Goal: Register for event/course

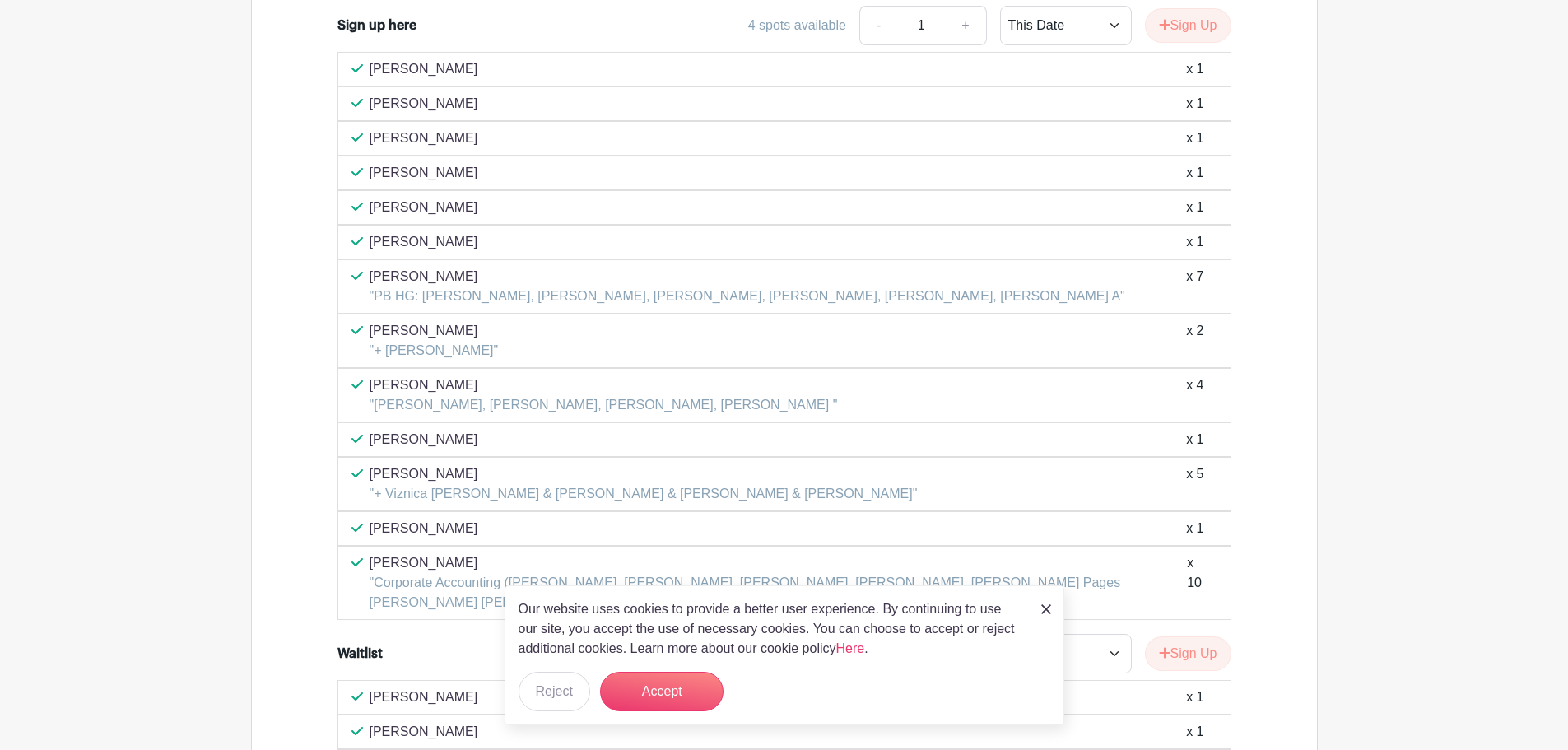
scroll to position [1525, 0]
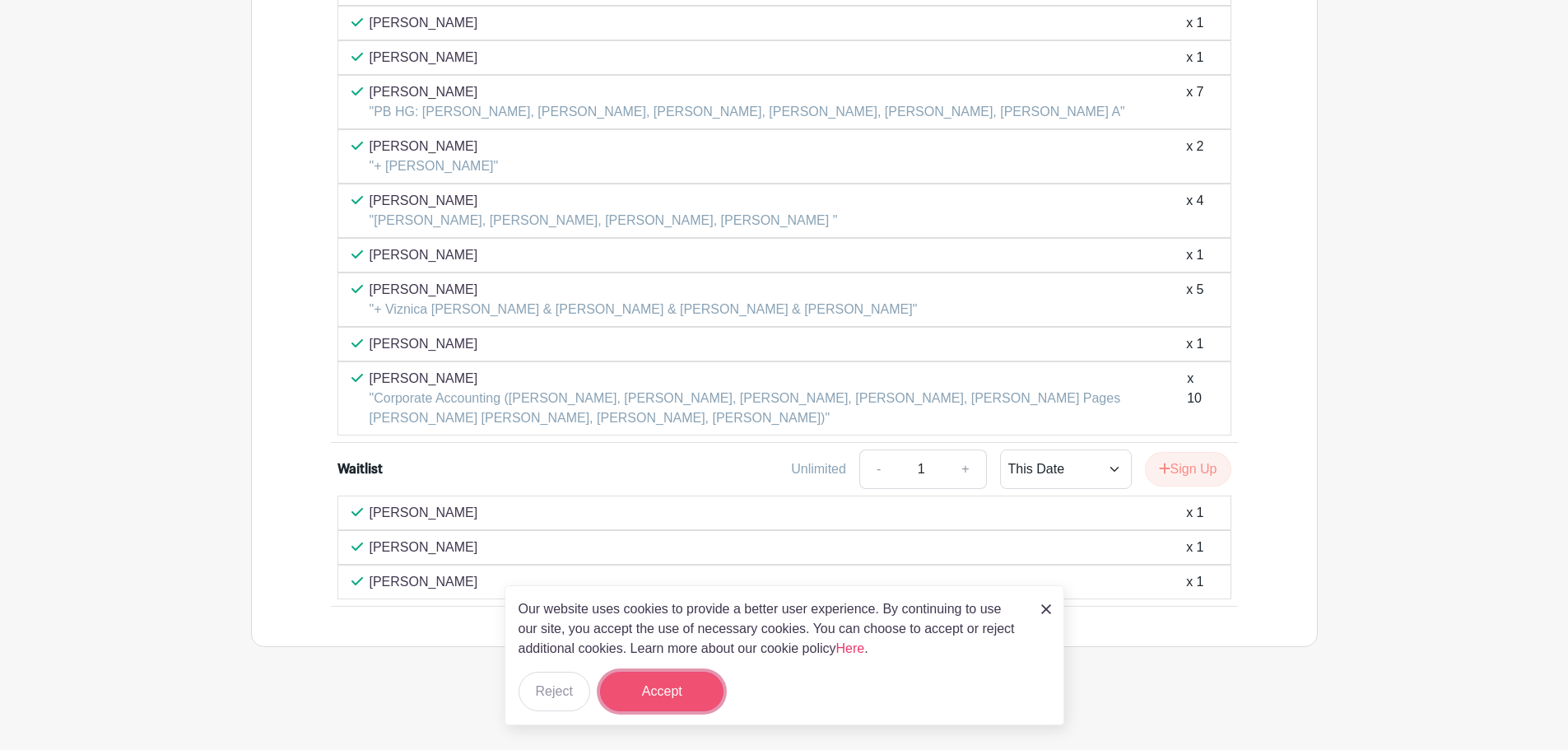
click at [630, 695] on button "Accept" at bounding box center [662, 691] width 123 height 40
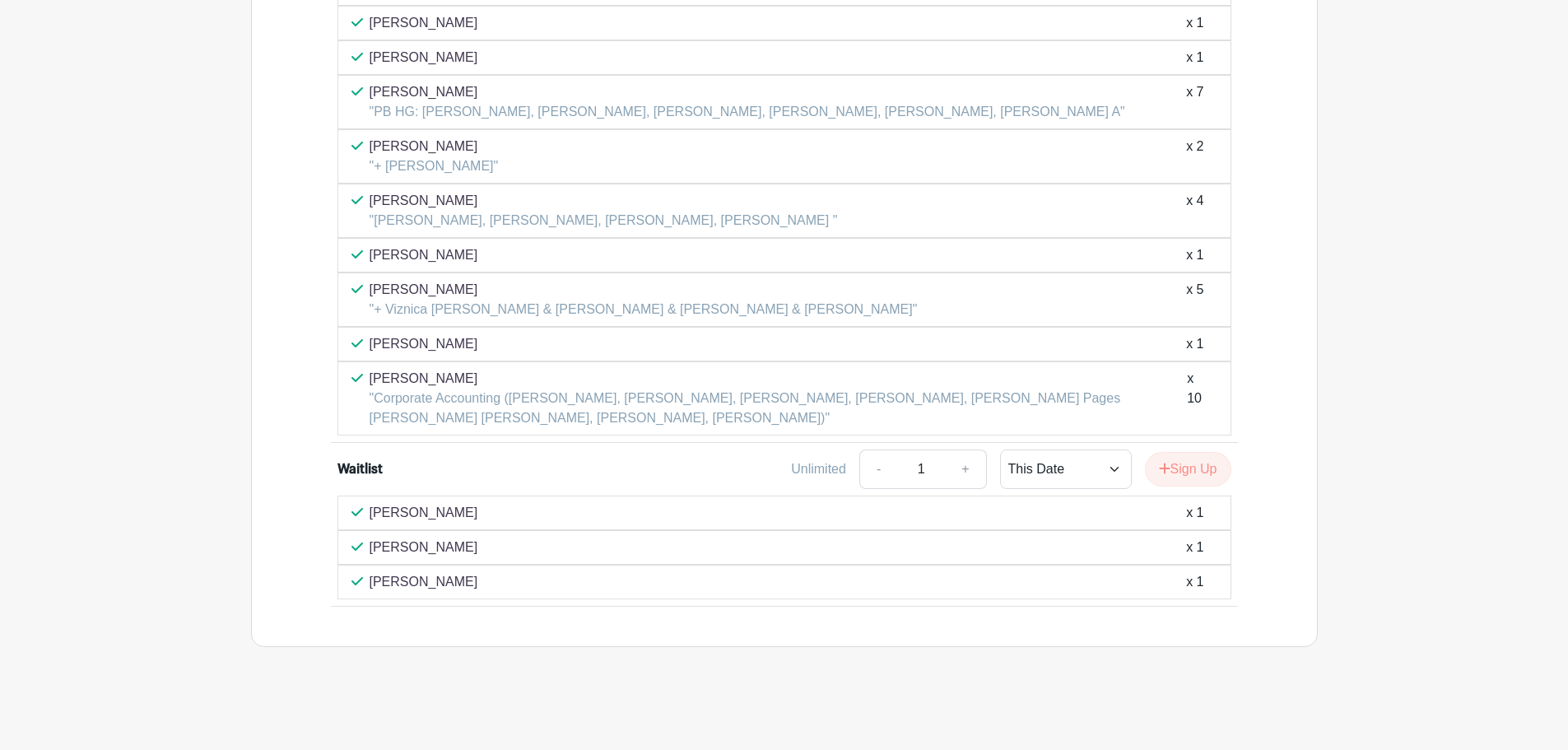
click at [412, 543] on p "Mia Pacarit" at bounding box center [423, 547] width 108 height 20
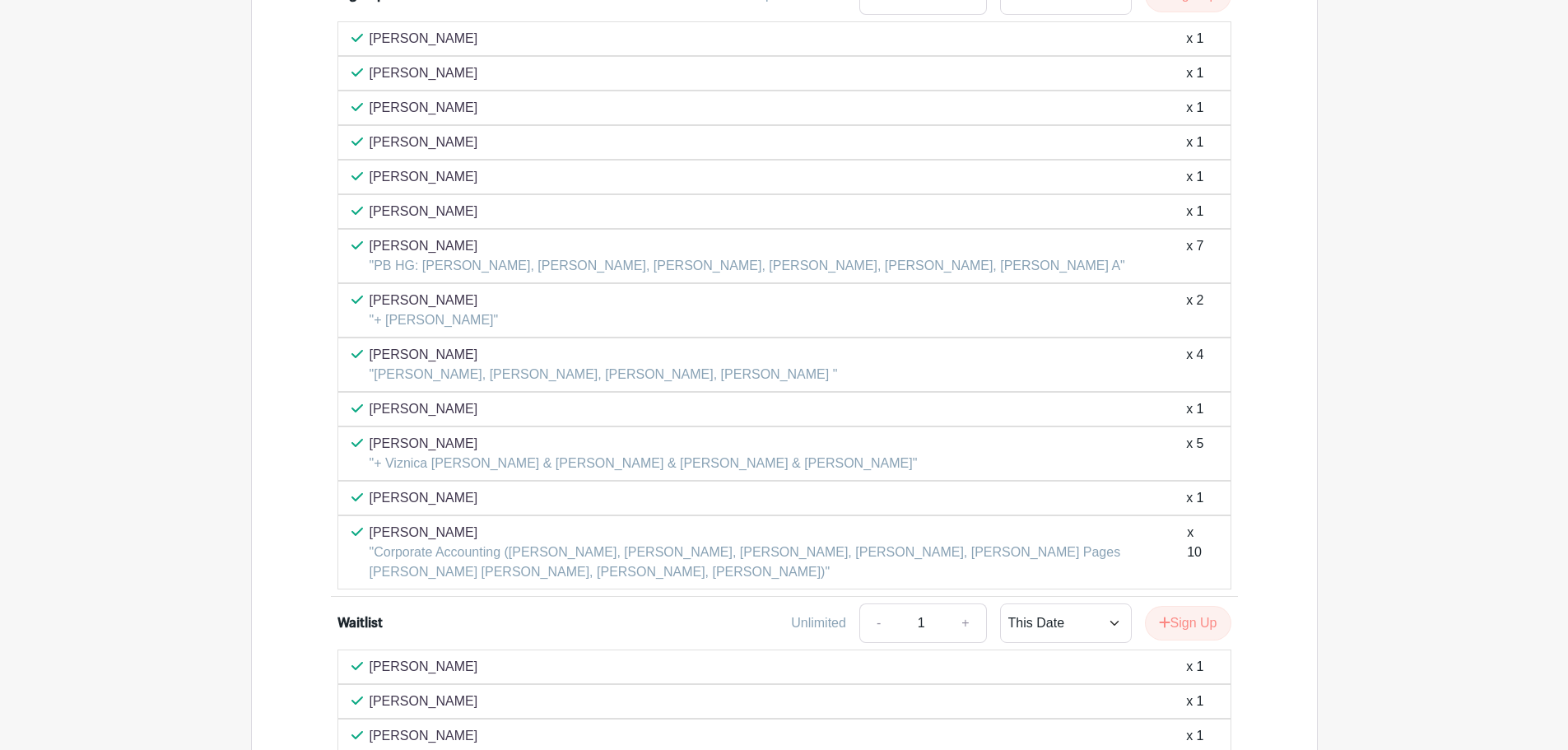
scroll to position [1196, 0]
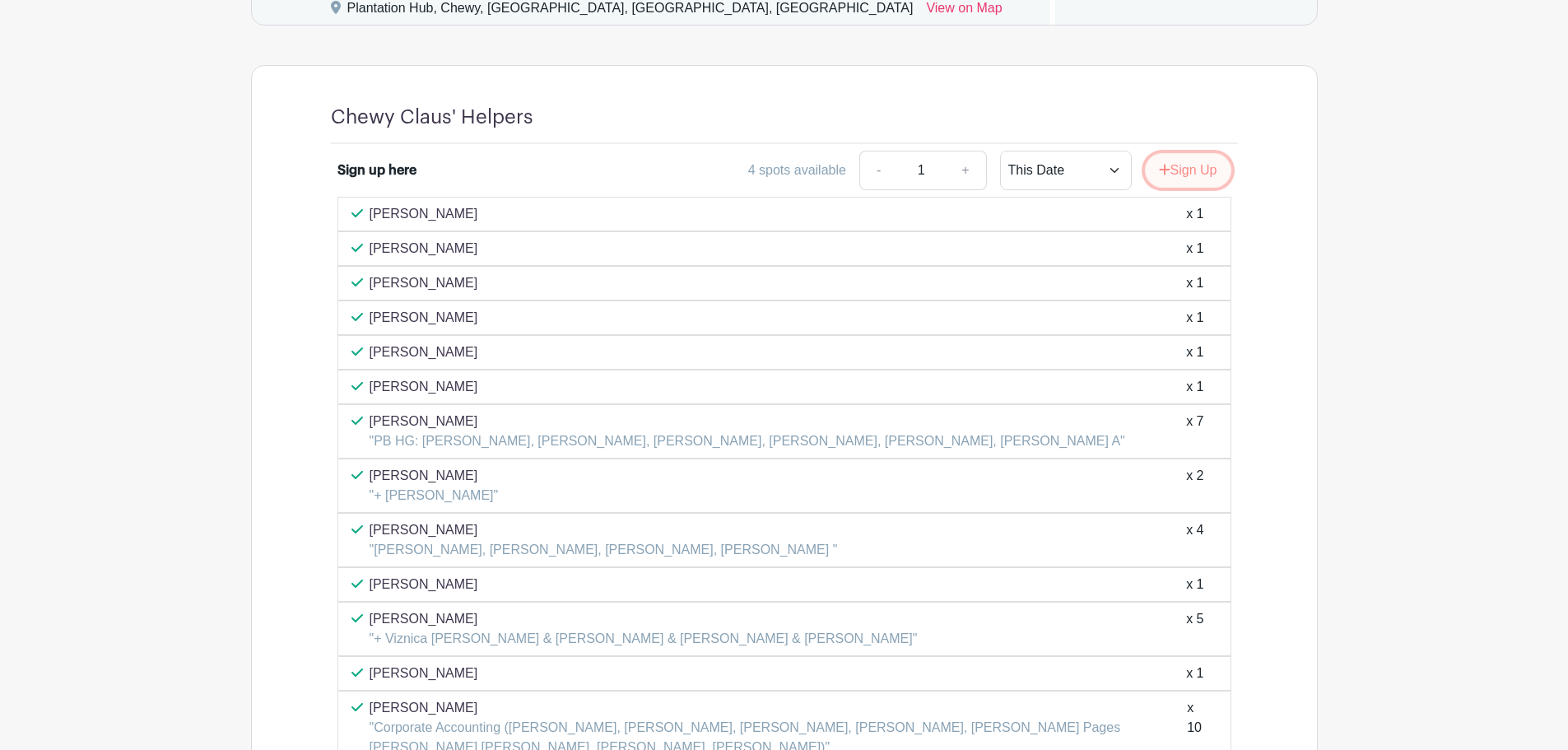
click at [1220, 173] on button "Sign Up" at bounding box center [1188, 171] width 87 height 35
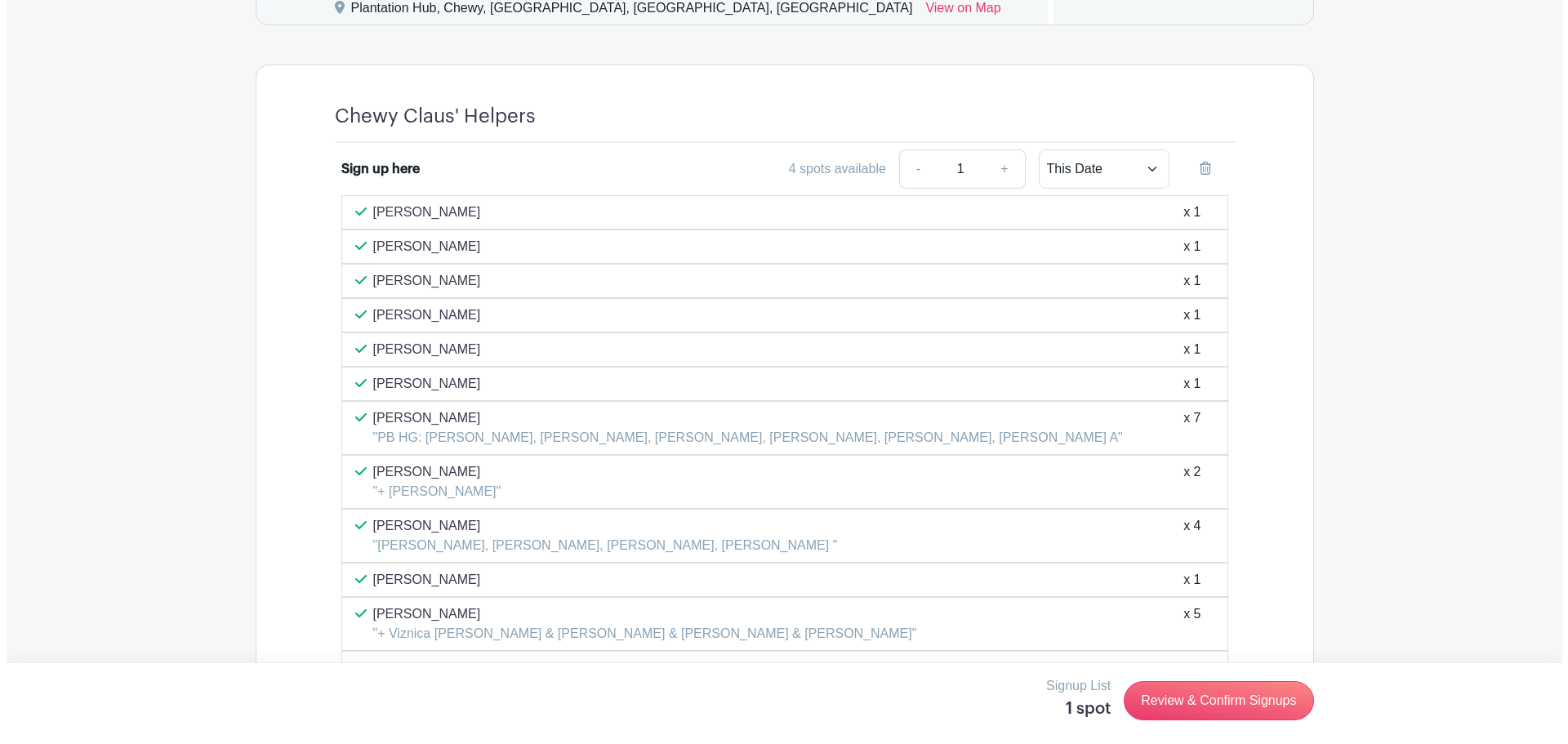
scroll to position [1513, 0]
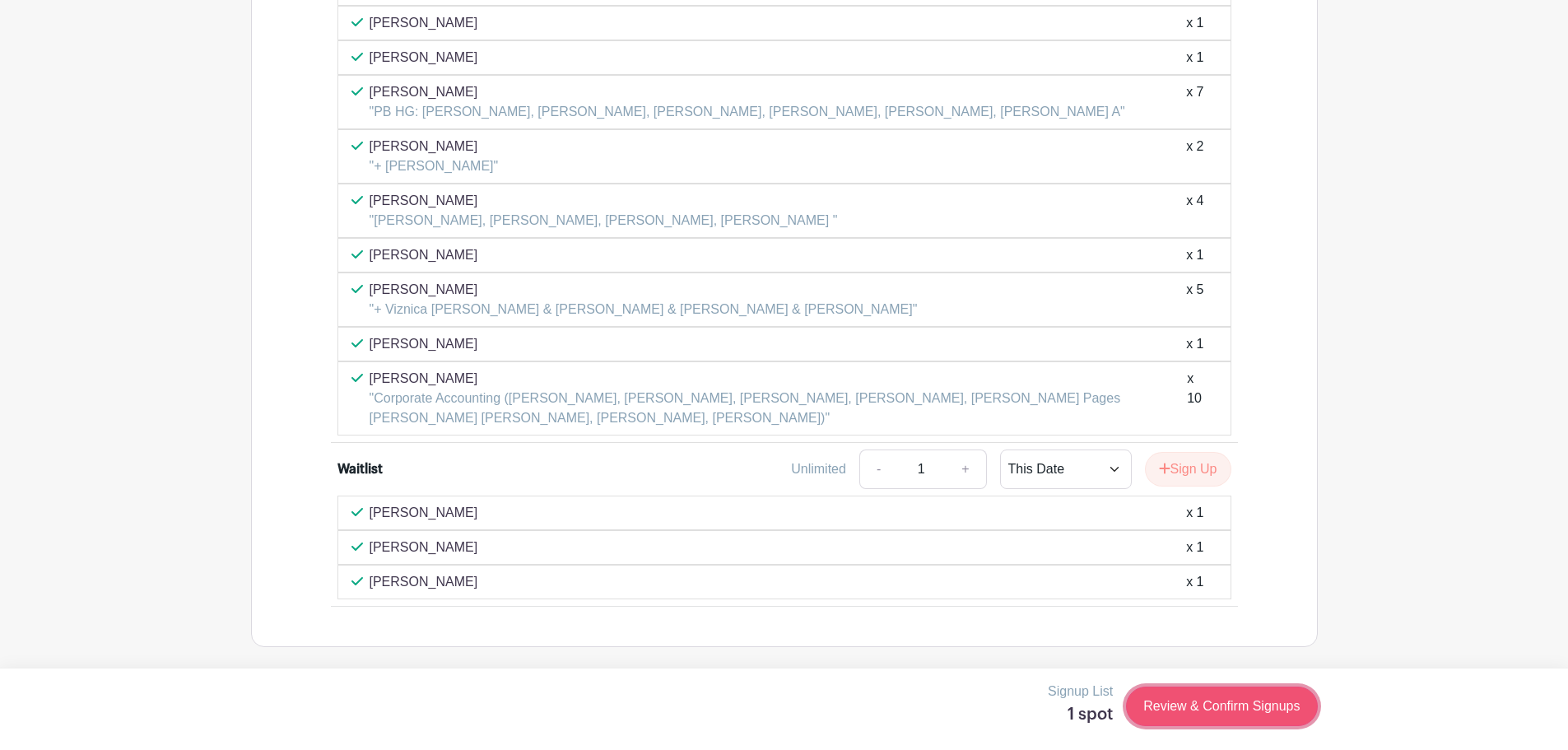
click at [1250, 695] on link "Review & Confirm Signups" at bounding box center [1221, 706] width 191 height 40
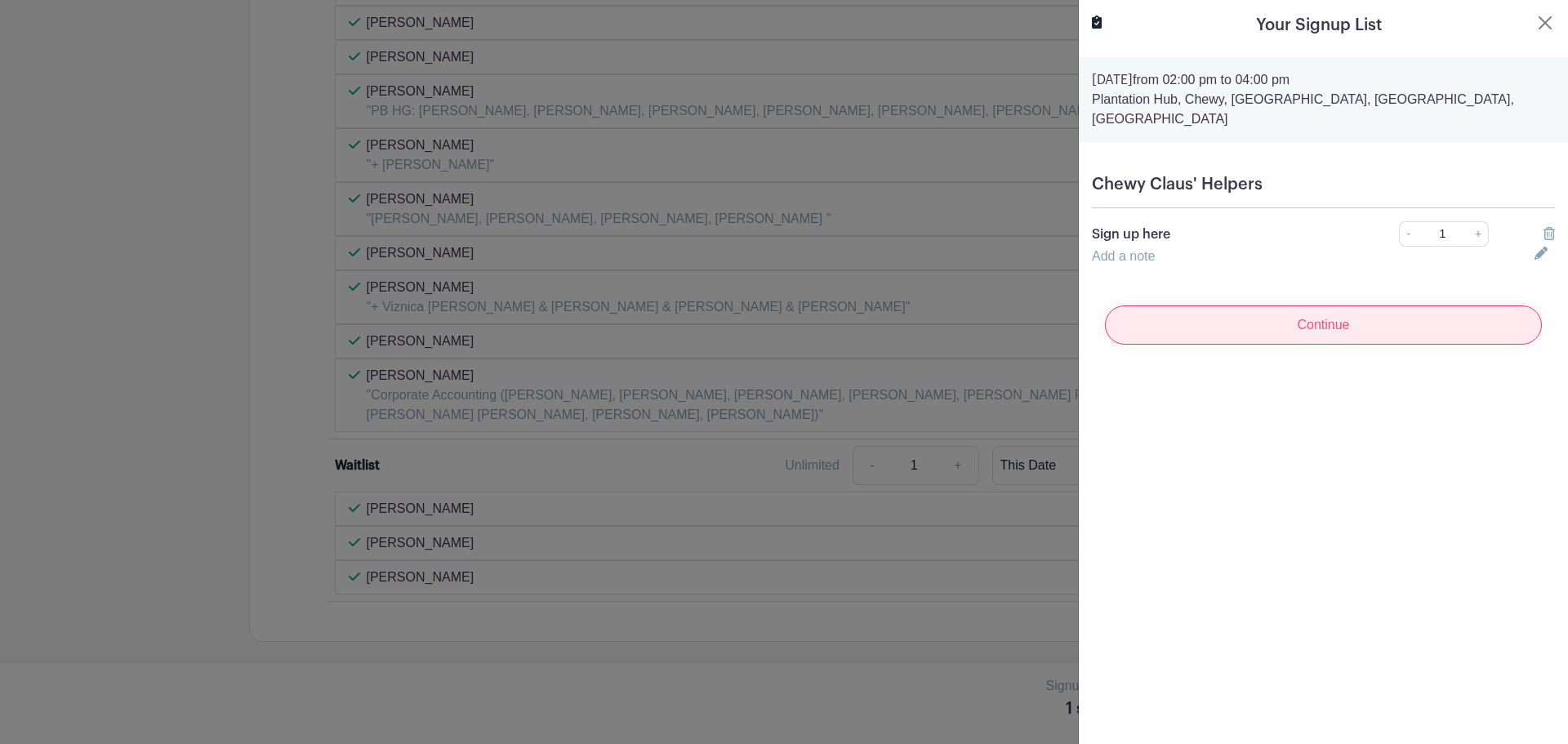
click at [1314, 305] on input "Continue" at bounding box center [1324, 325] width 437 height 40
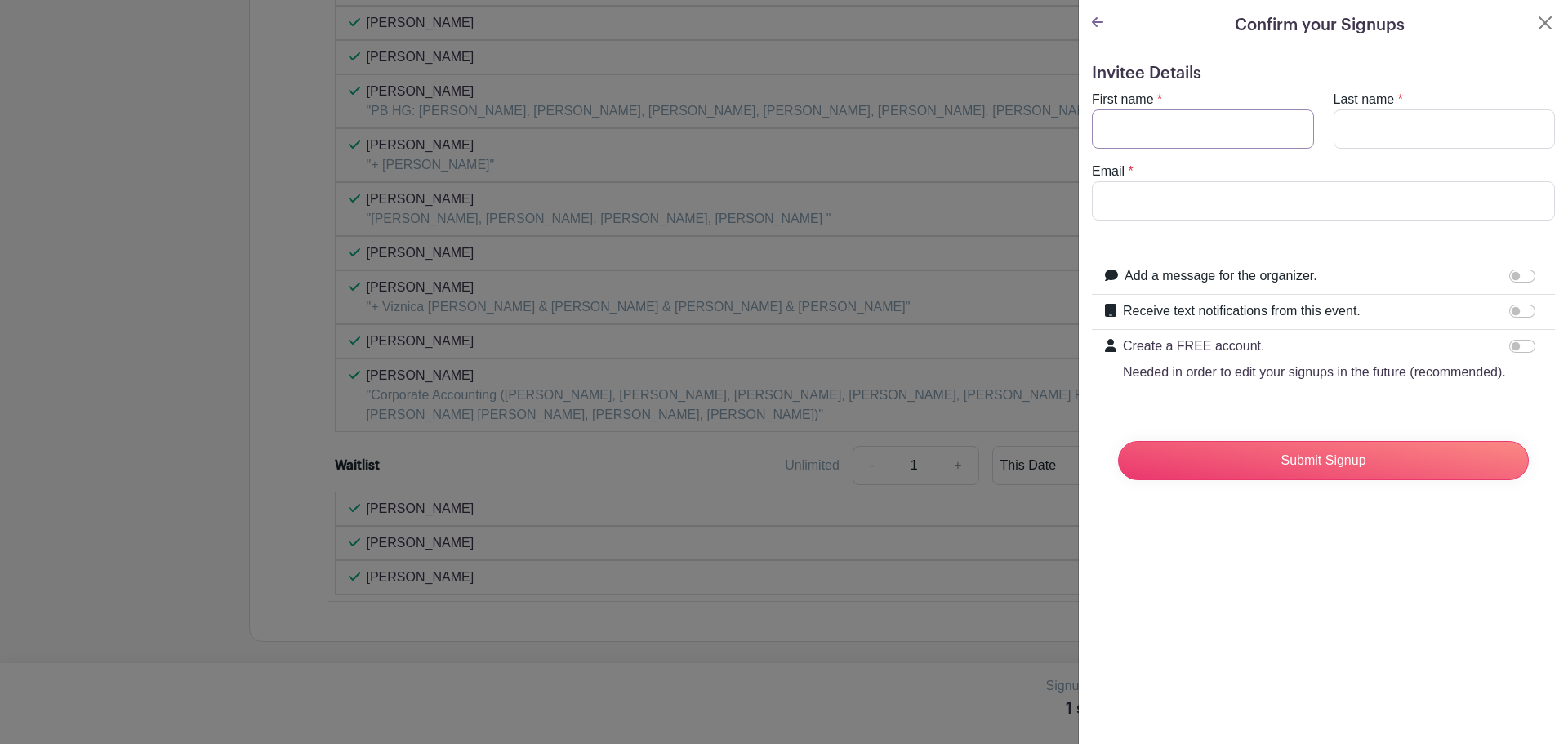
click at [1155, 120] on input "First name" at bounding box center [1203, 129] width 222 height 40
type input "Mia"
type input "Pacarit"
click at [1179, 216] on input "Email" at bounding box center [1324, 201] width 463 height 40
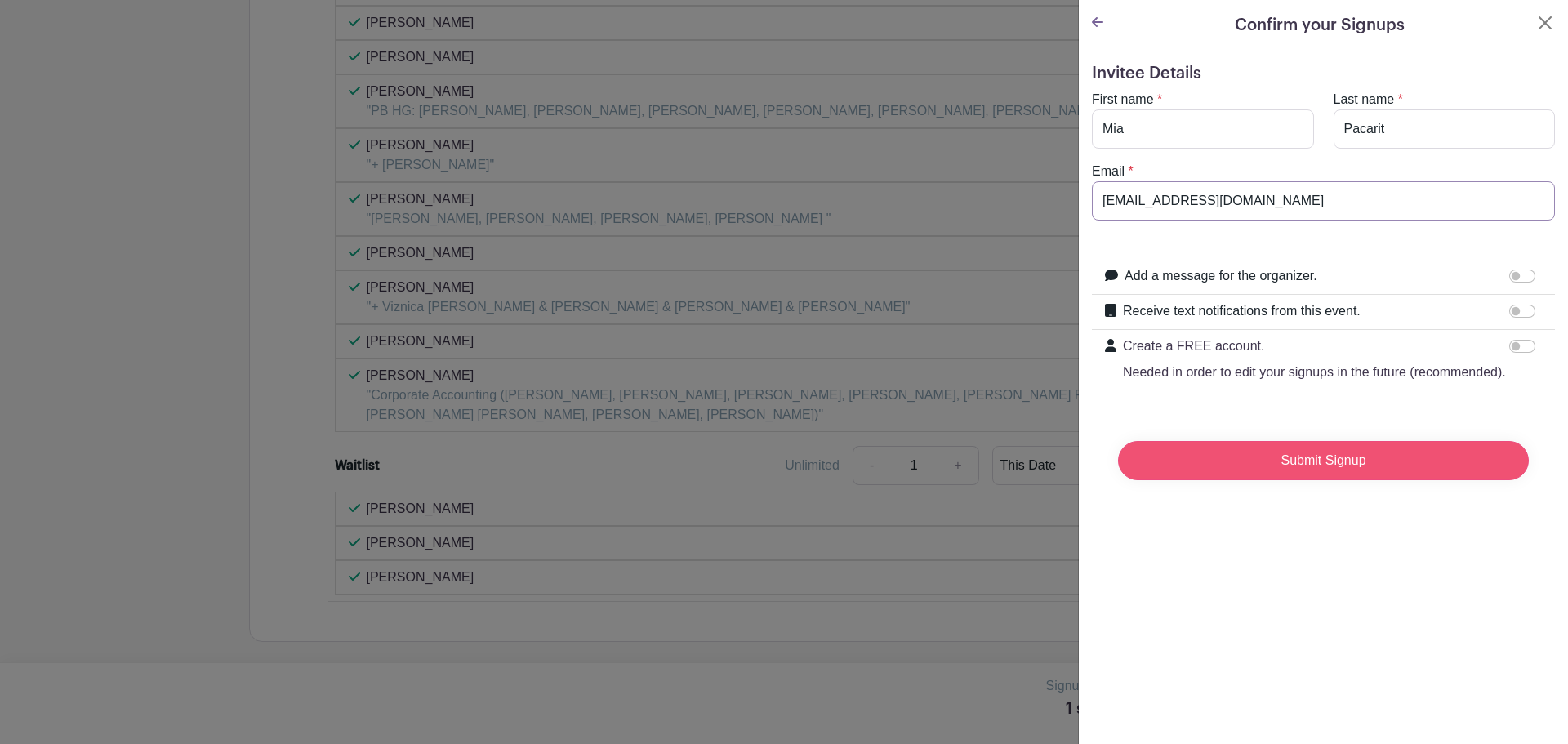
type input "mpacarit@gmail.com"
click at [1374, 480] on input "Submit Signup" at bounding box center [1323, 460] width 411 height 40
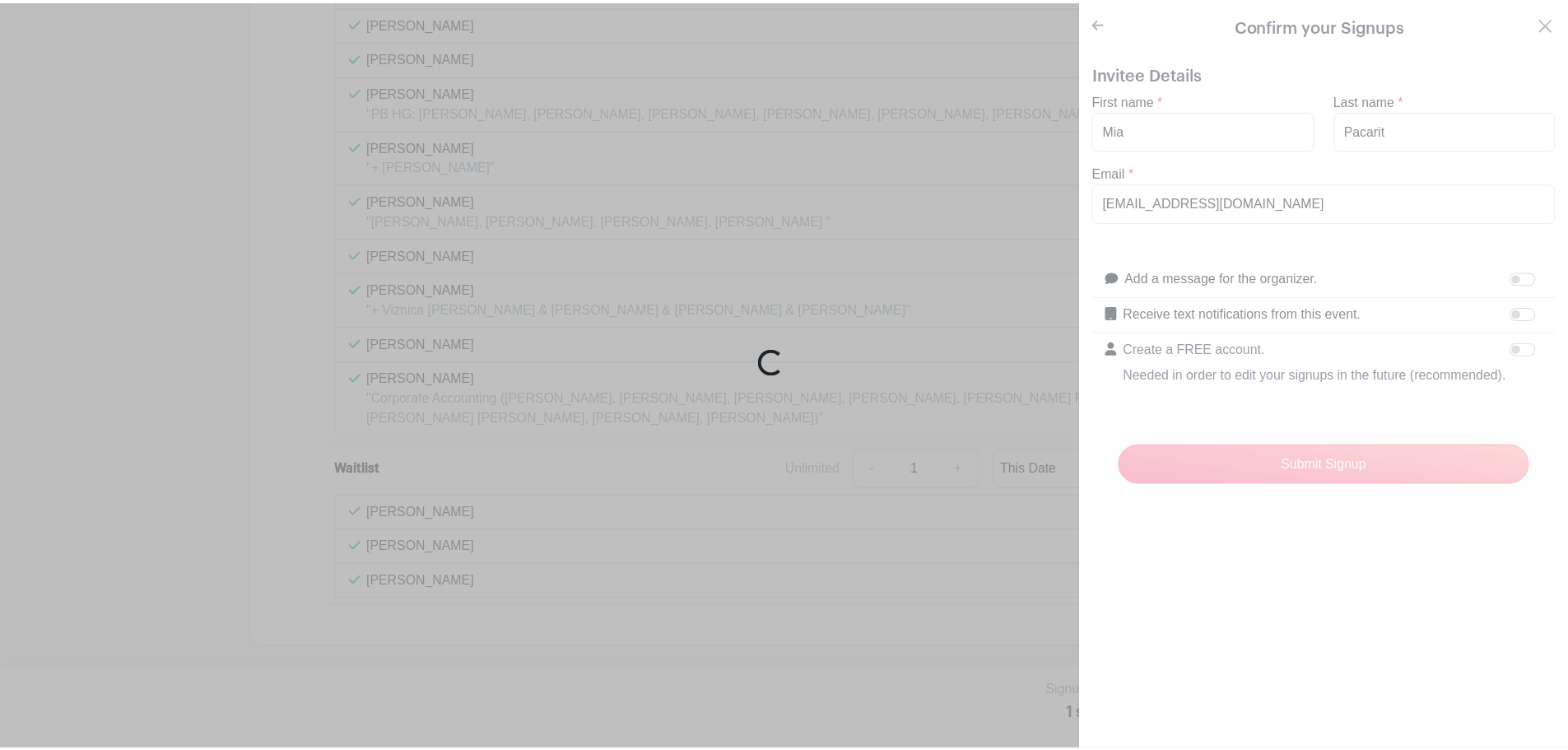
scroll to position [1559, 0]
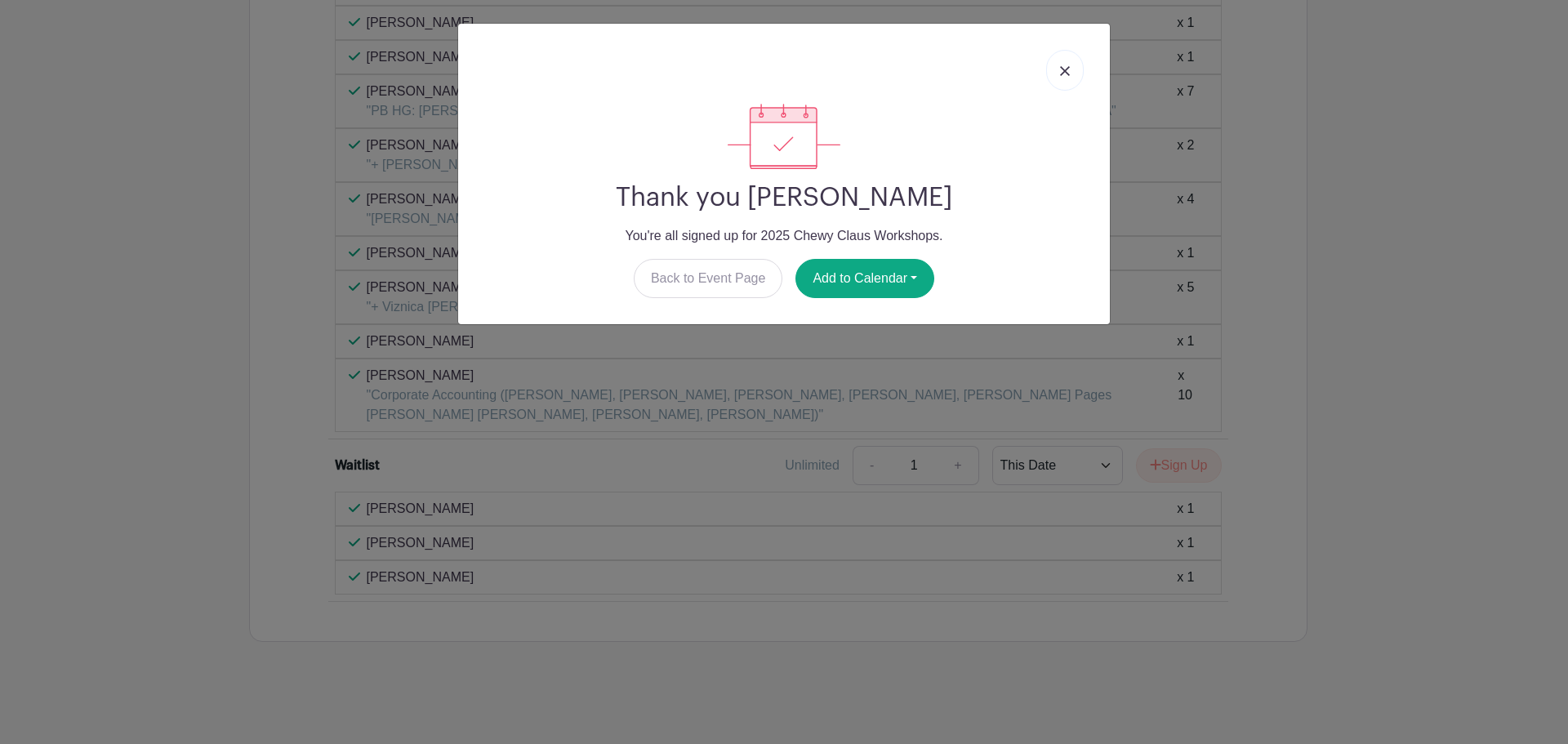
click at [1065, 62] on link at bounding box center [1065, 70] width 38 height 40
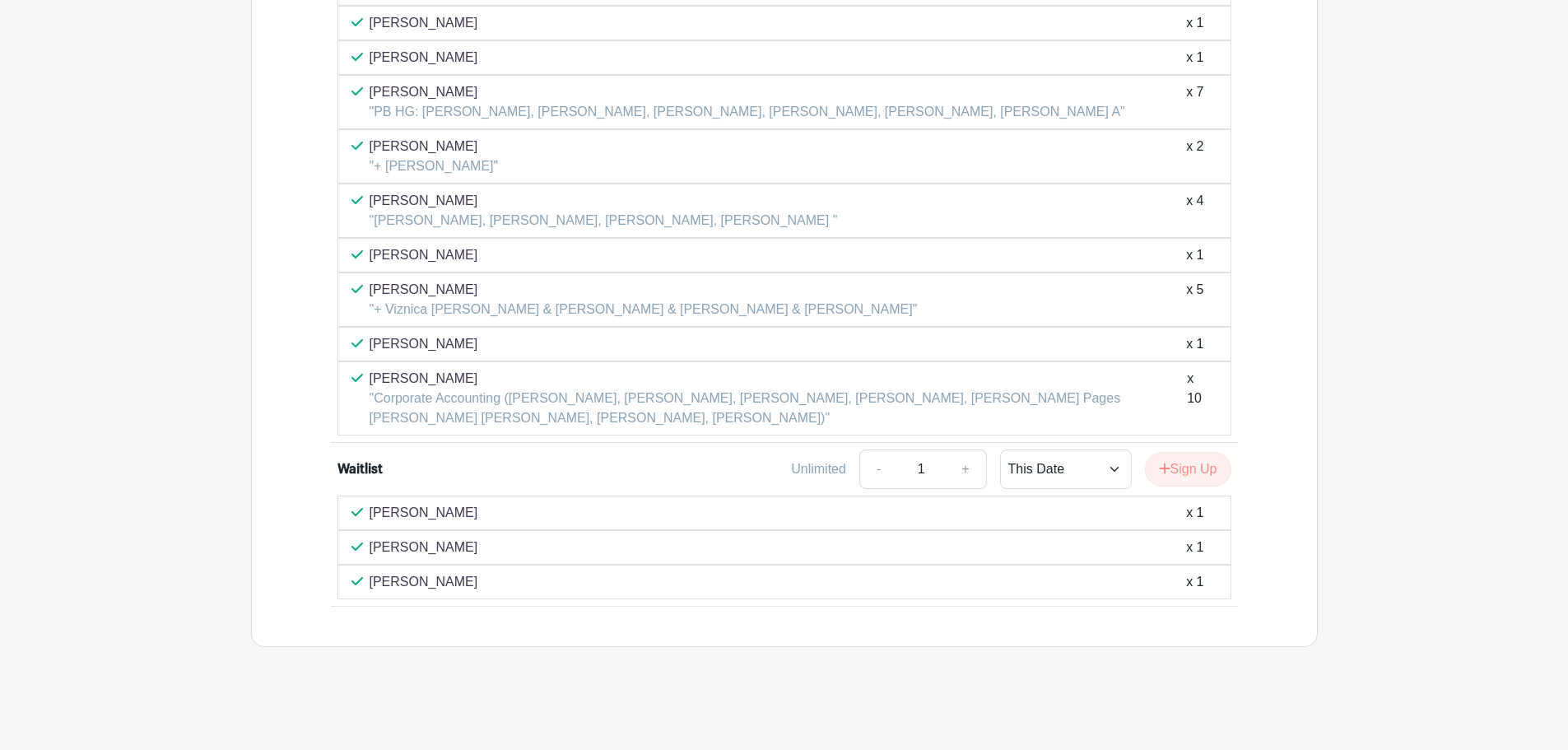
click at [1194, 518] on div "x 1" at bounding box center [1195, 512] width 17 height 20
click at [872, 469] on link "-" at bounding box center [879, 469] width 38 height 40
click at [415, 584] on p "Carter Young" at bounding box center [423, 582] width 108 height 20
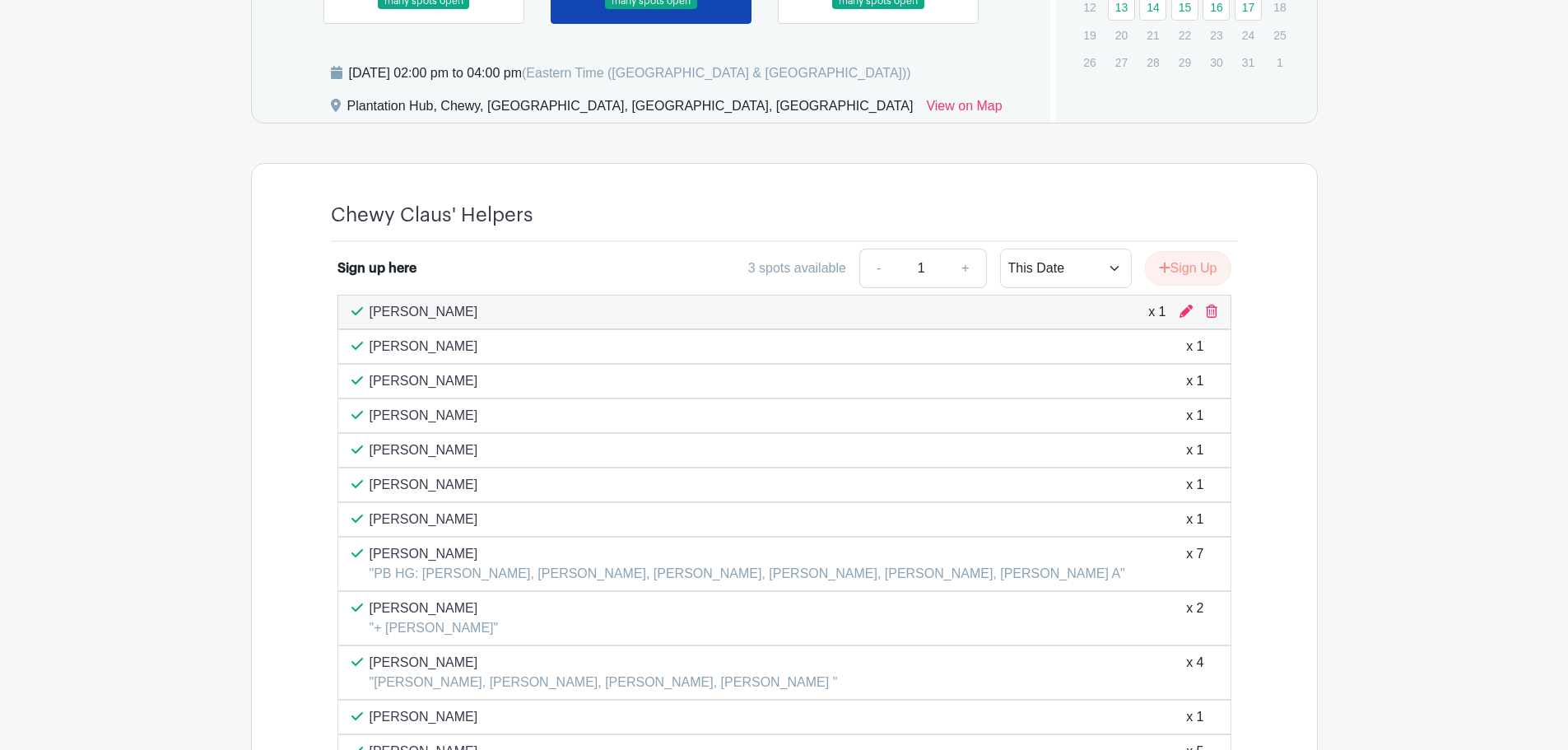
scroll to position [949, 0]
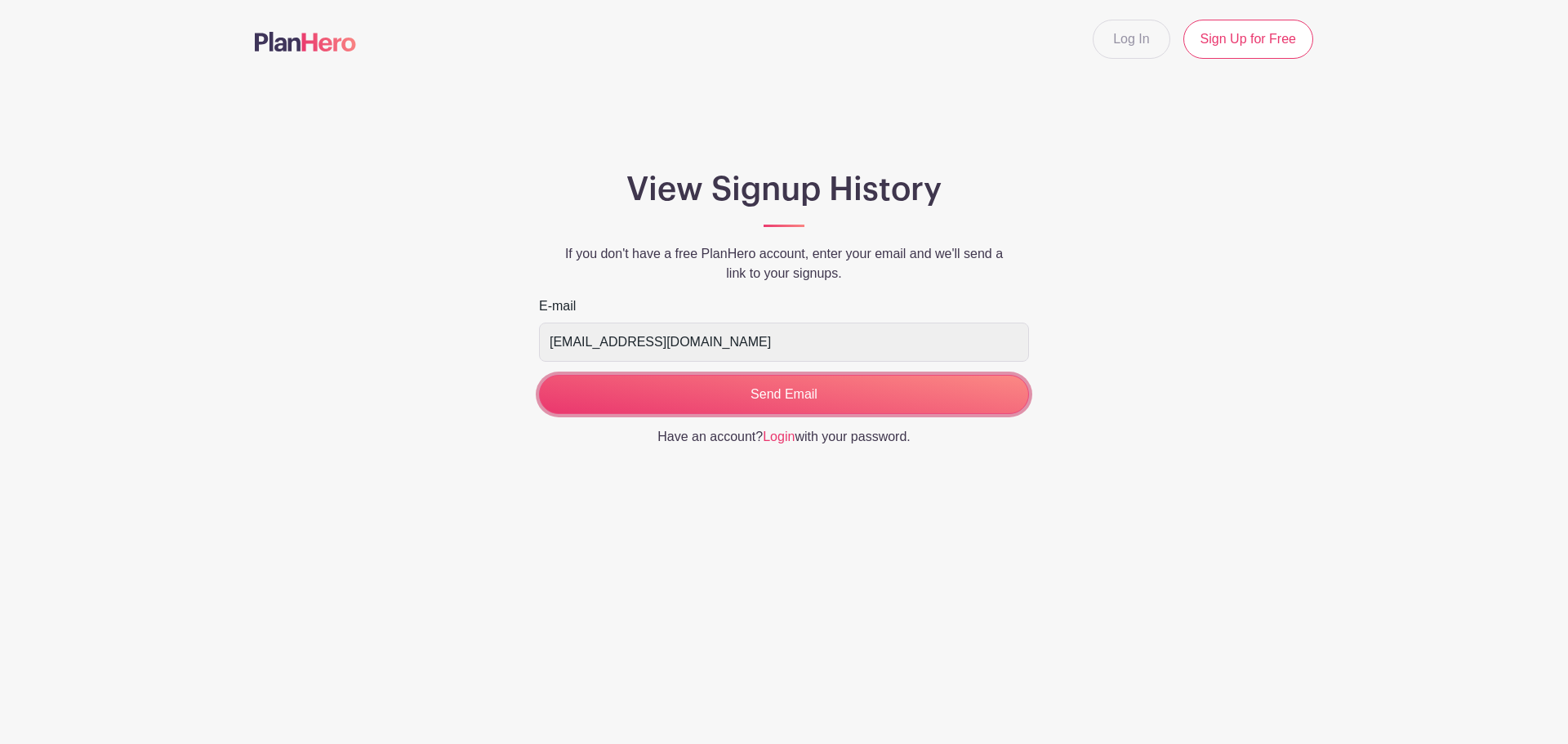
click at [898, 395] on input "Send Email" at bounding box center [783, 395] width 490 height 40
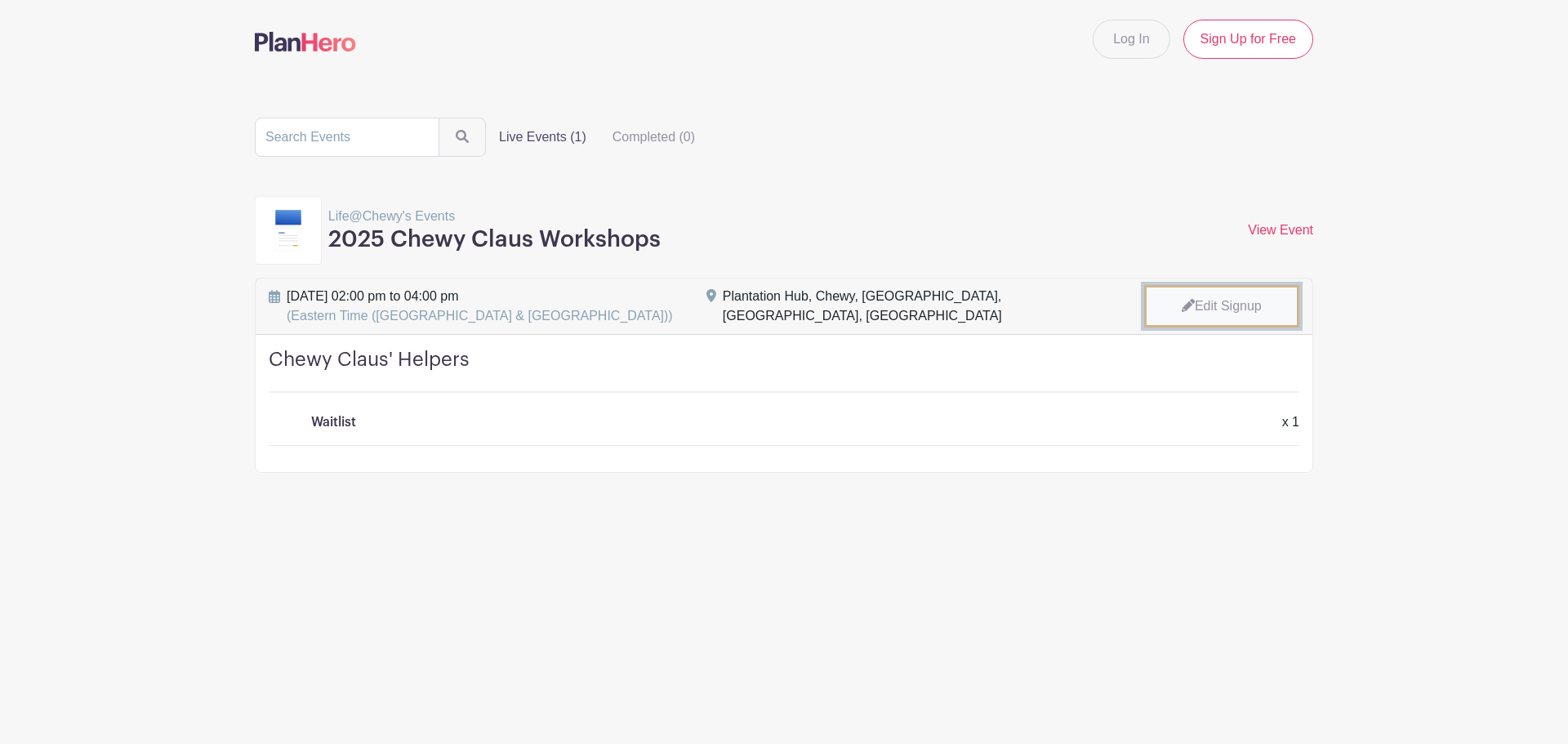
click at [1188, 301] on icon at bounding box center [1188, 304] width 13 height 13
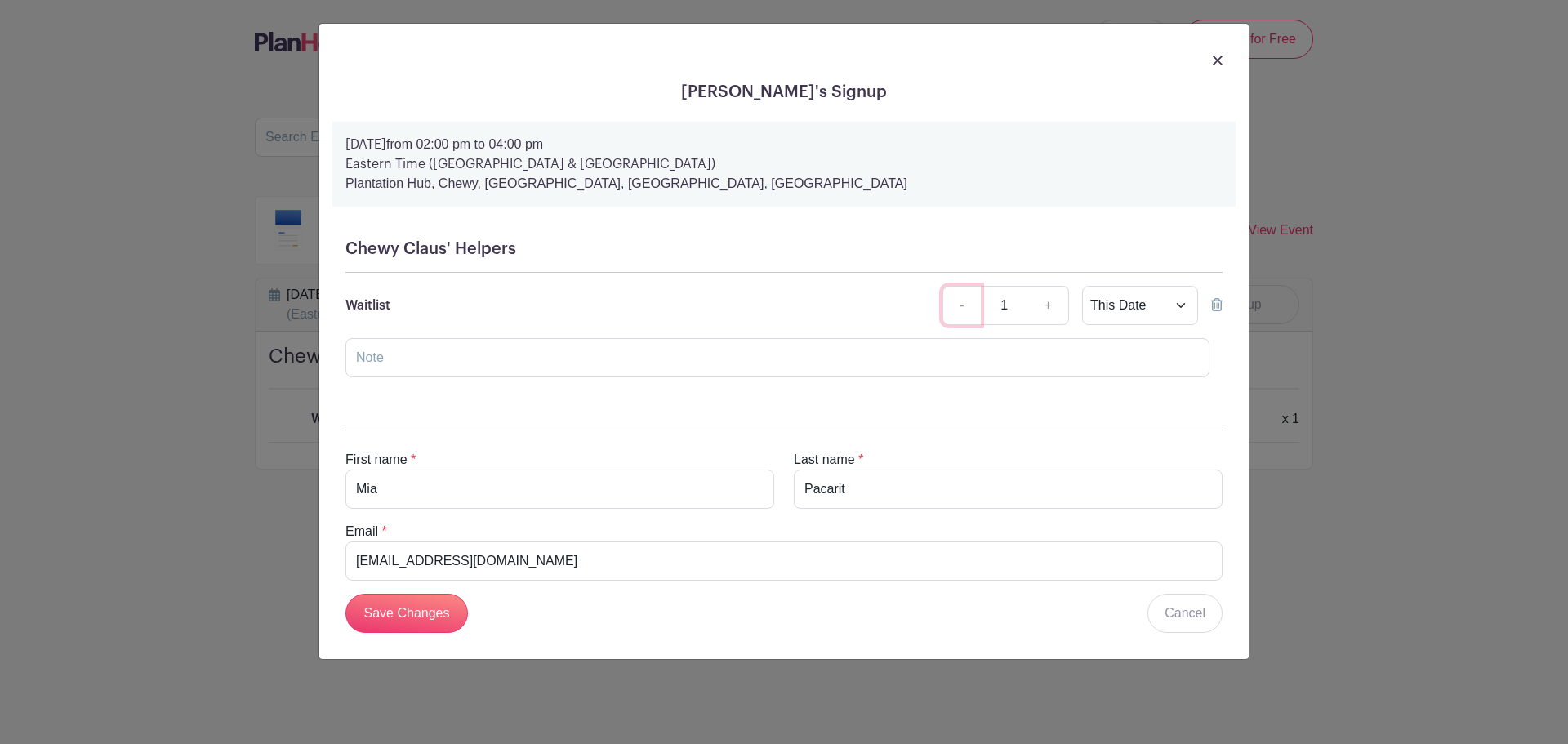
click at [951, 293] on link "-" at bounding box center [961, 305] width 38 height 40
click at [956, 297] on link "-" at bounding box center [961, 305] width 38 height 40
click at [1210, 300] on div "Waitlist - 1 + This Date Select Dates Select Dates" at bounding box center [783, 305] width 877 height 40
click at [1214, 304] on icon at bounding box center [1216, 304] width 11 height 13
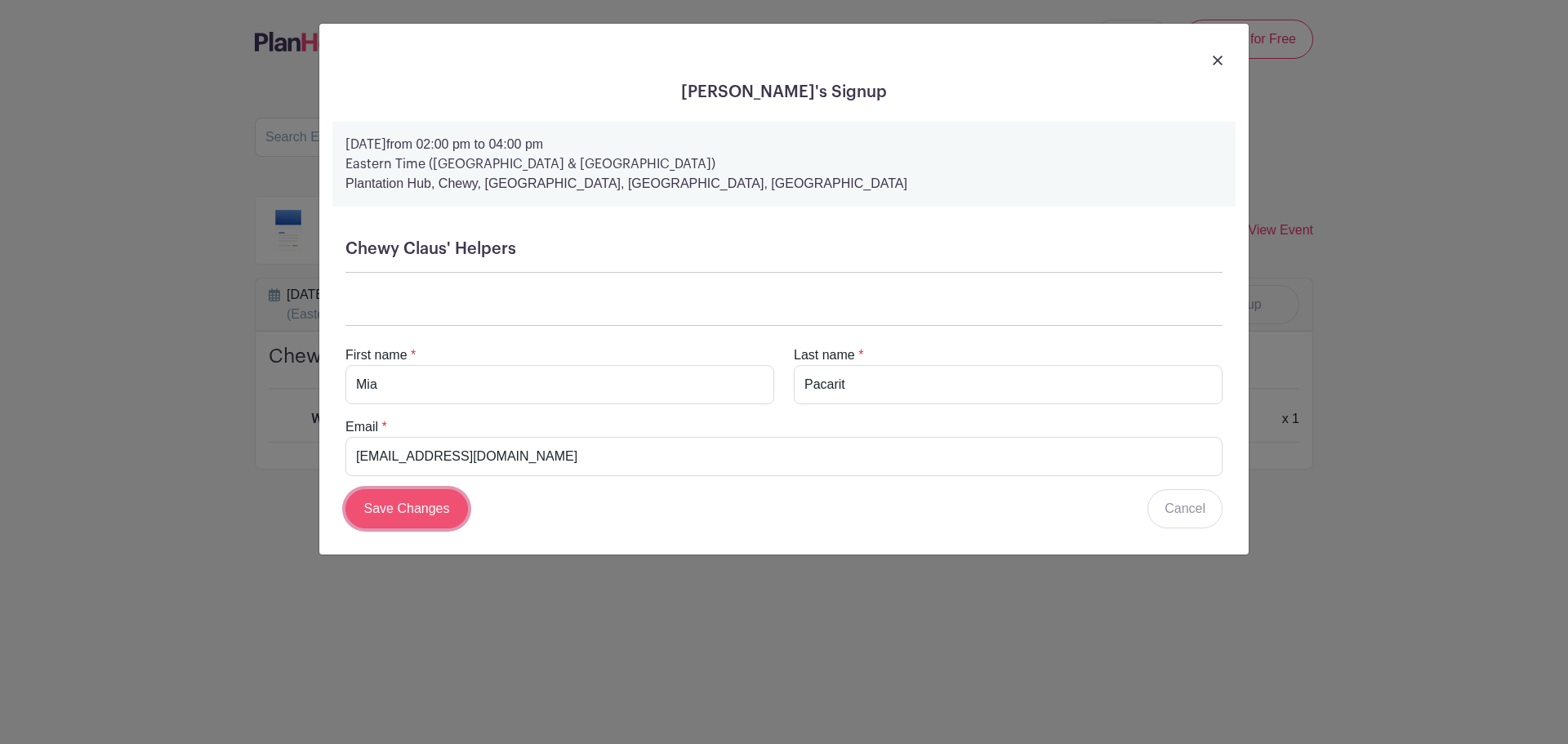
click at [433, 508] on input "Save Changes" at bounding box center [406, 508] width 122 height 40
